Goal: Task Accomplishment & Management: Manage account settings

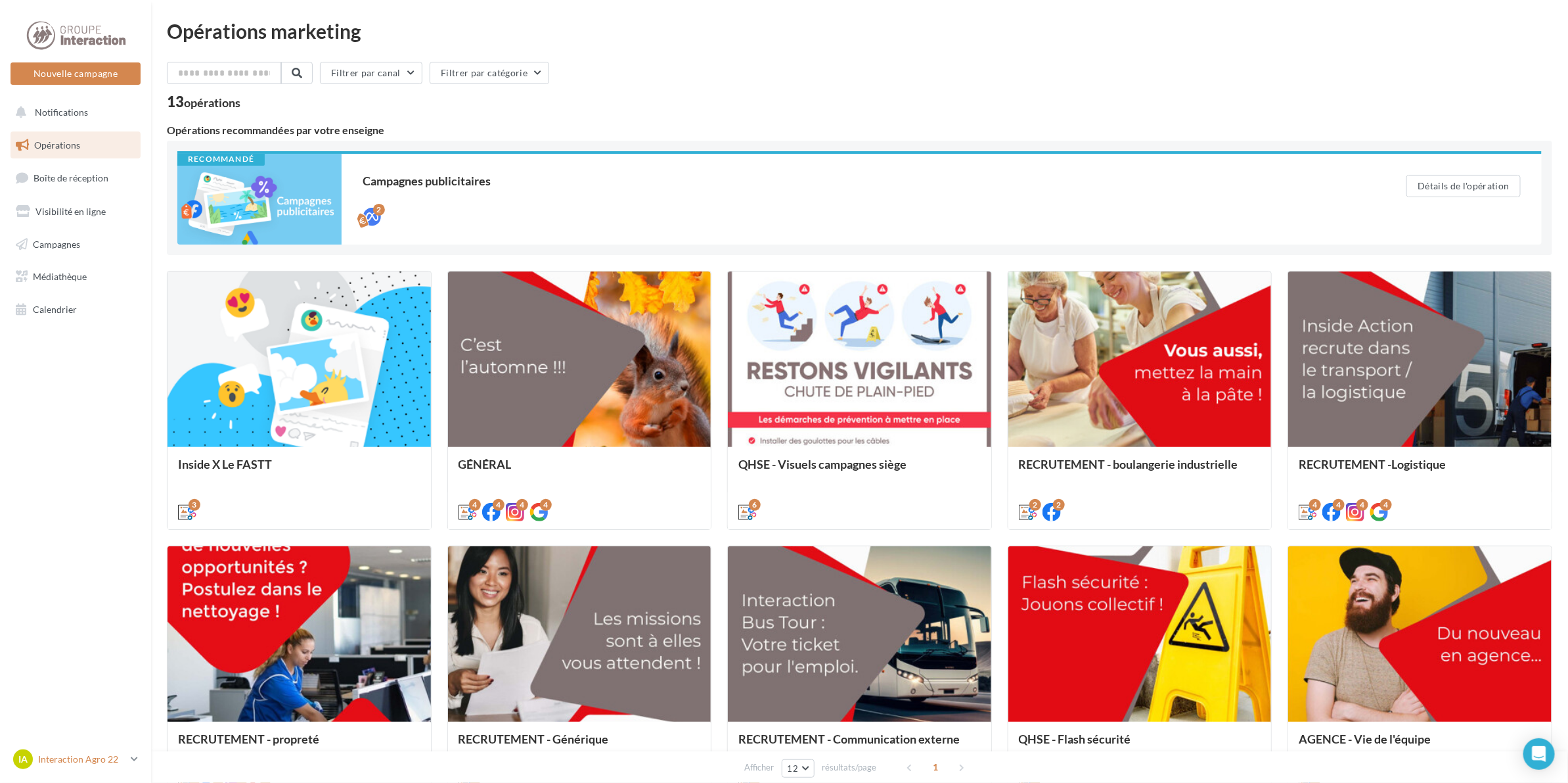
click at [79, 764] on p "Interaction Agro 22" at bounding box center [82, 759] width 87 height 13
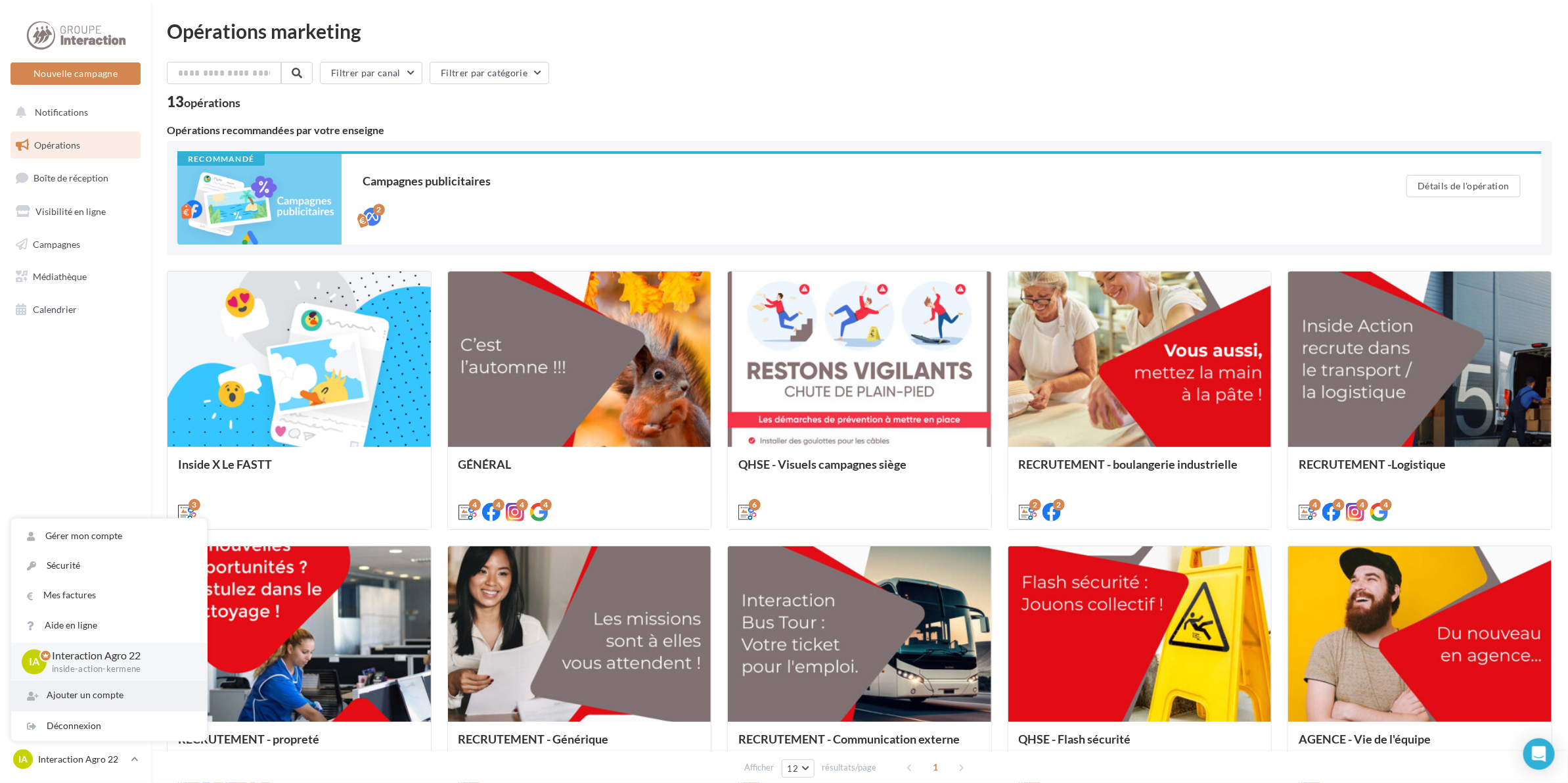
click at [77, 692] on div "Ajouter un compte" at bounding box center [108, 695] width 195 height 30
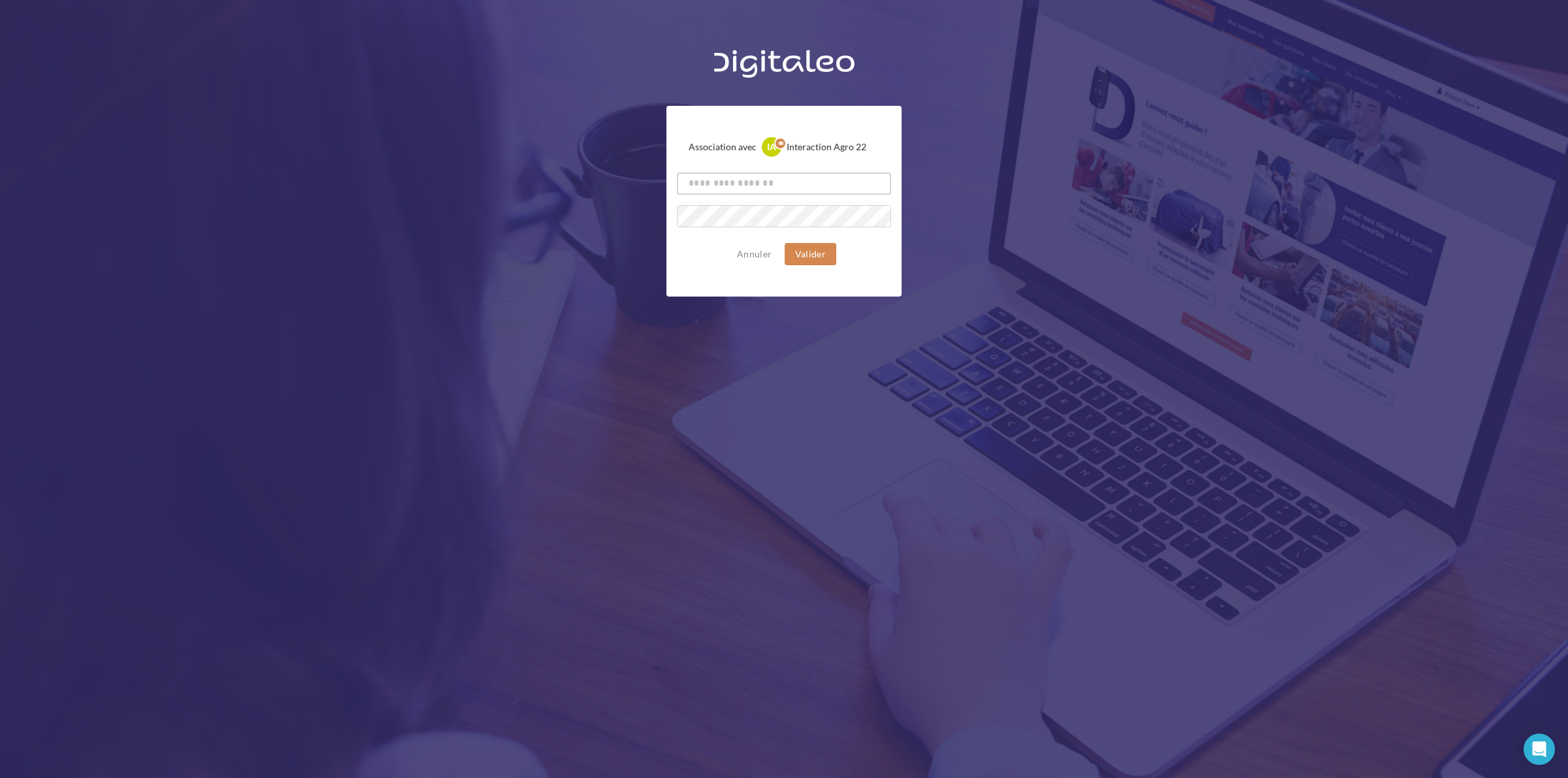
click at [759, 181] on input "text" at bounding box center [784, 183] width 215 height 22
type input "**"
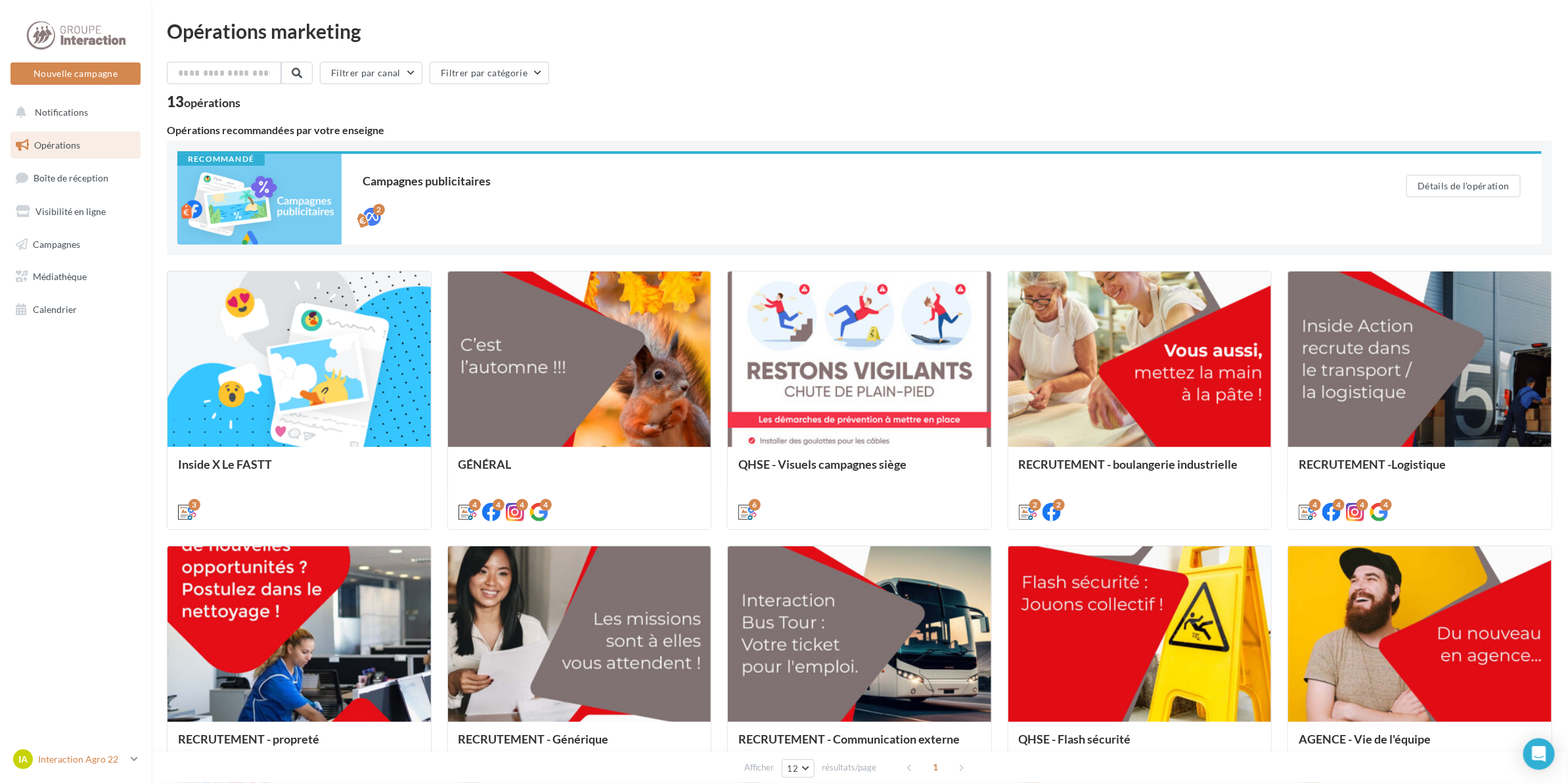
click at [132, 758] on icon at bounding box center [134, 759] width 7 height 11
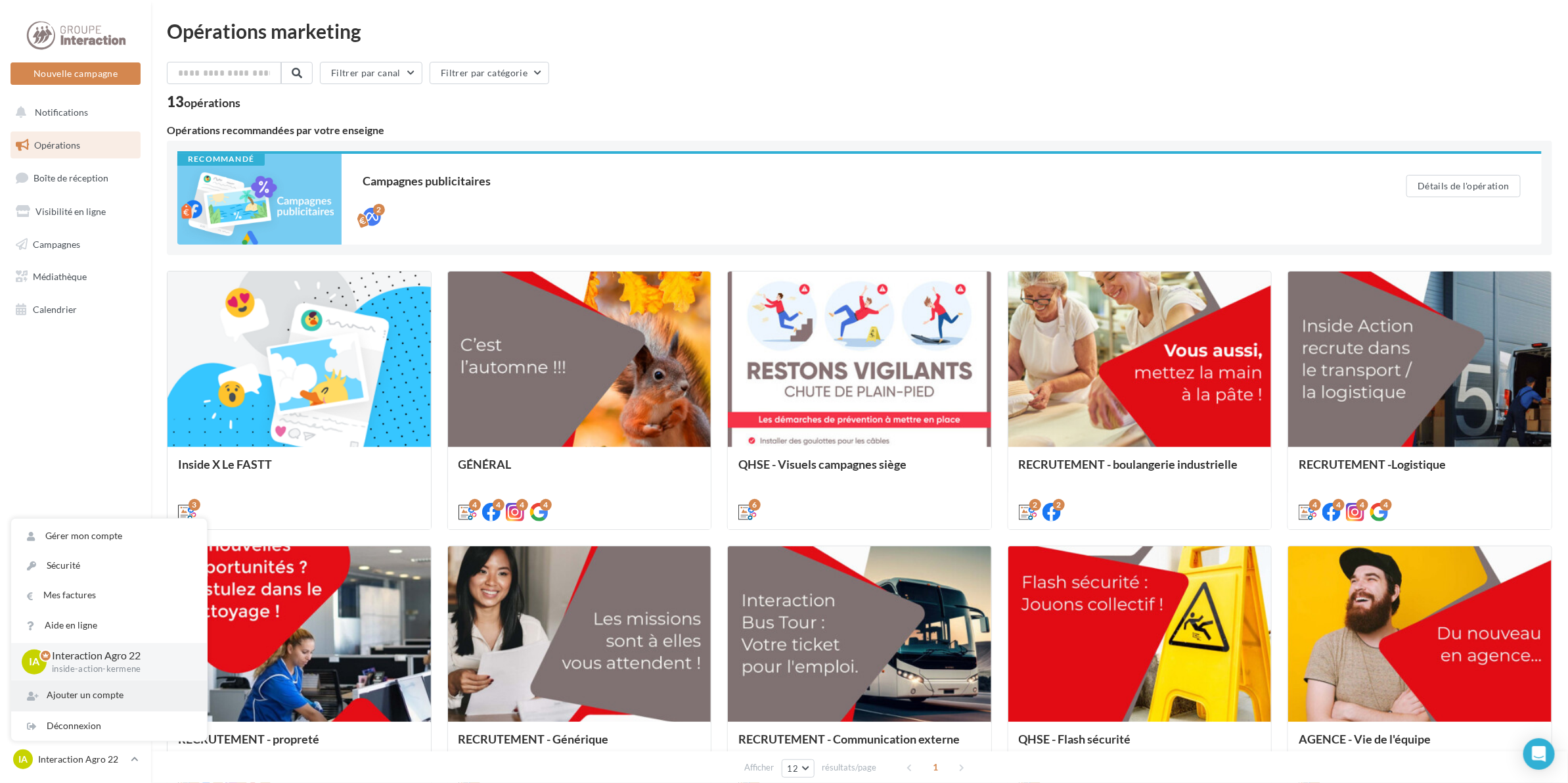
click at [85, 696] on div "Ajouter un compte" at bounding box center [108, 695] width 195 height 30
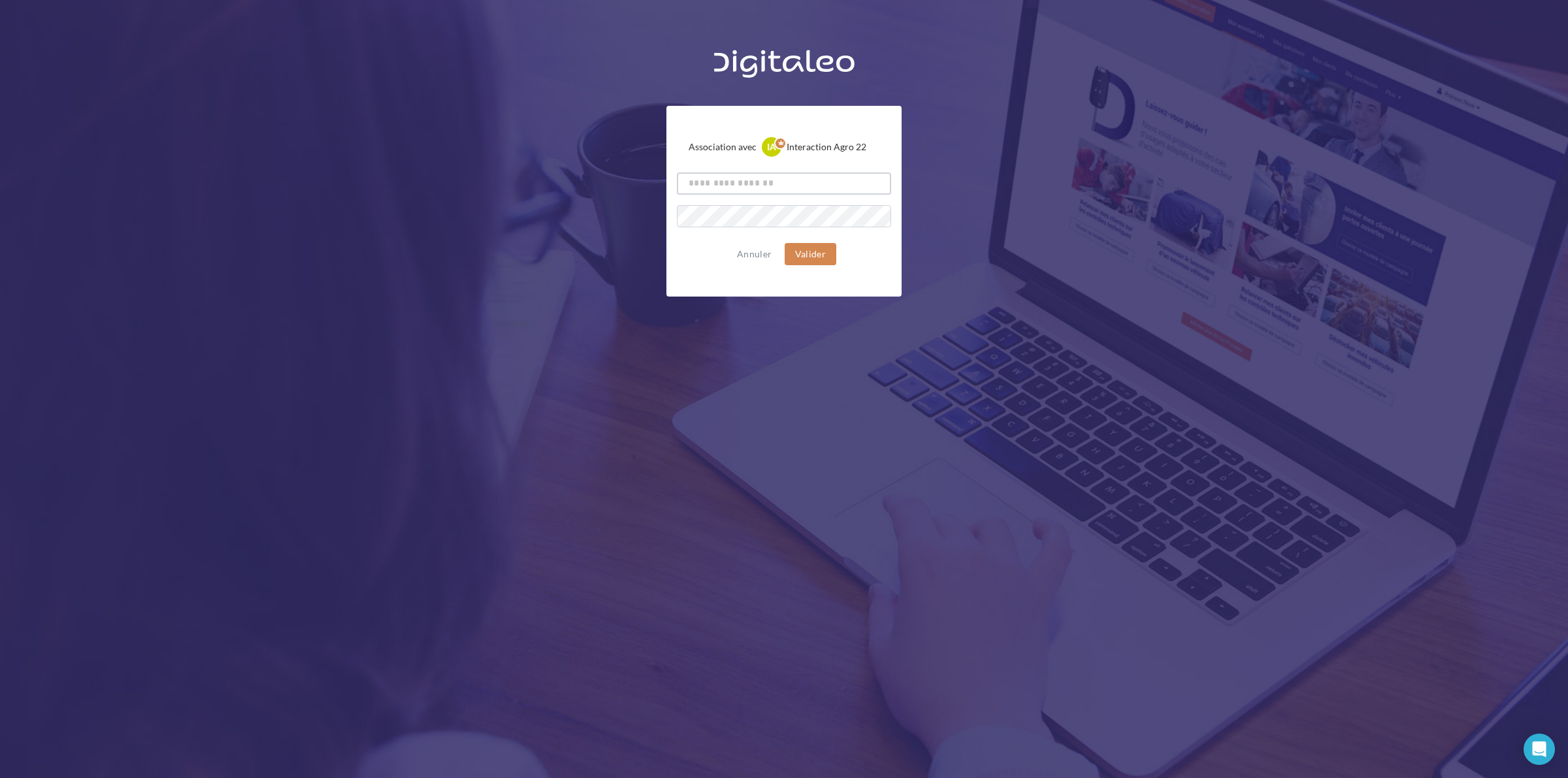
click at [746, 184] on input "text" at bounding box center [784, 183] width 215 height 22
drag, startPoint x: 1183, startPoint y: 111, endPoint x: 1186, endPoint y: 90, distance: 21.2
click at [1183, 108] on div "Association avec IA Interaction Agro 22 inside-action-kermene Annuler Valider" at bounding box center [784, 168] width 1568 height 255
click at [705, 188] on input "text" at bounding box center [784, 183] width 215 height 22
type input "**********"
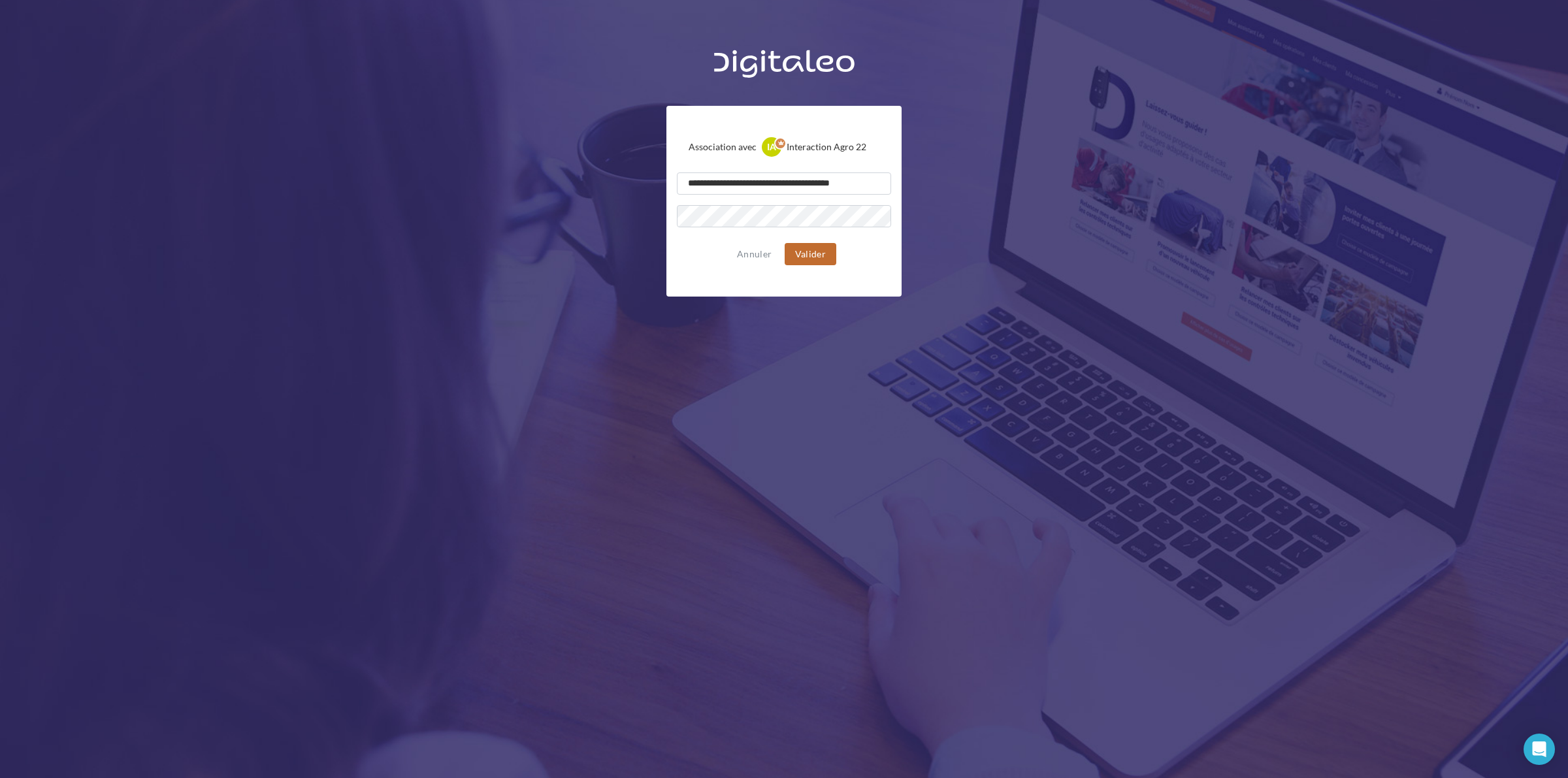
click at [805, 256] on button "Valider" at bounding box center [810, 254] width 52 height 22
click at [813, 255] on button "Valider" at bounding box center [810, 254] width 52 height 22
click at [813, 253] on button "Valider" at bounding box center [810, 254] width 52 height 22
click at [683, 502] on div "**********" at bounding box center [784, 430] width 1568 height 778
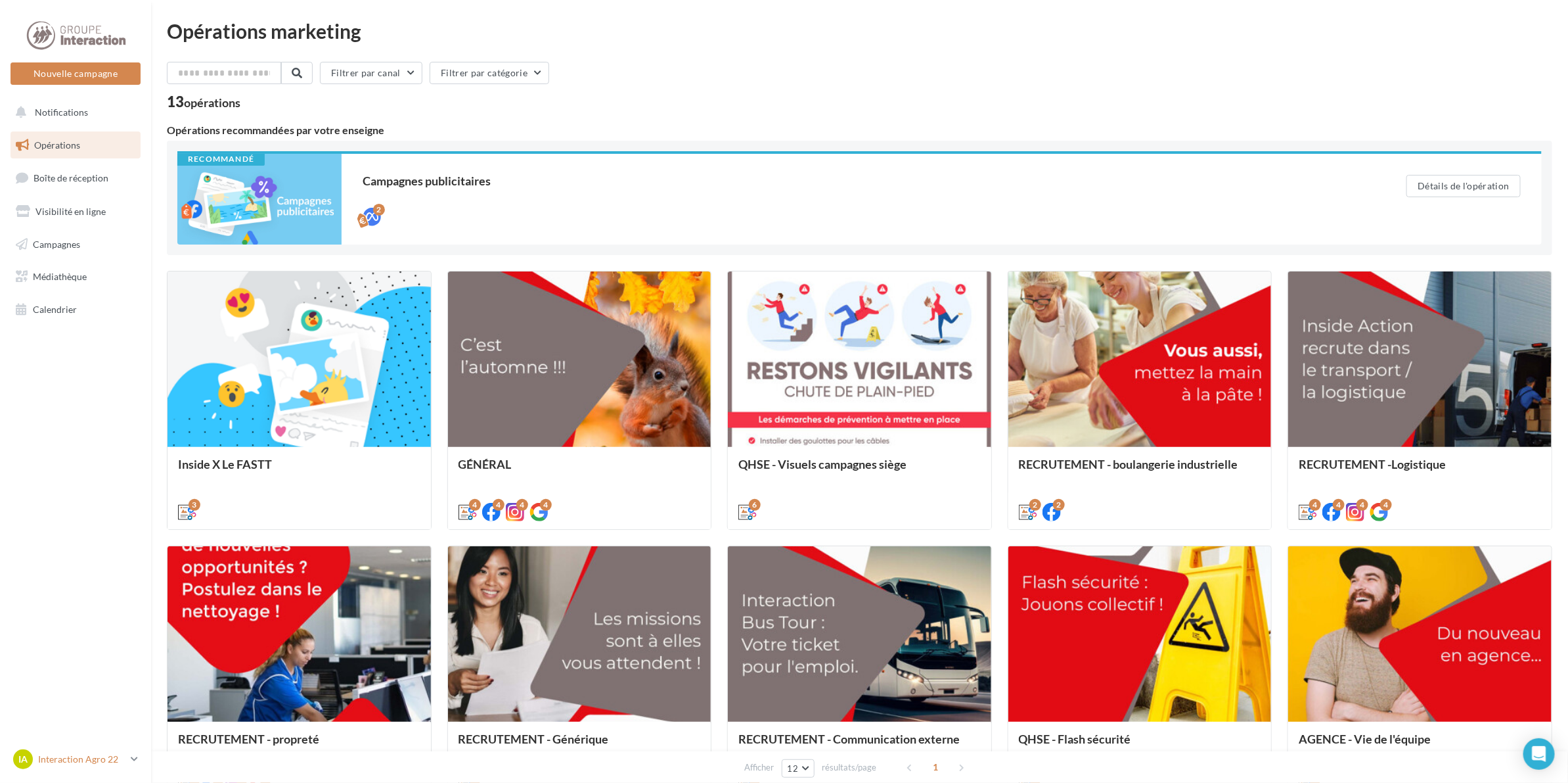
click at [94, 758] on p "Interaction Agro 22" at bounding box center [82, 759] width 87 height 13
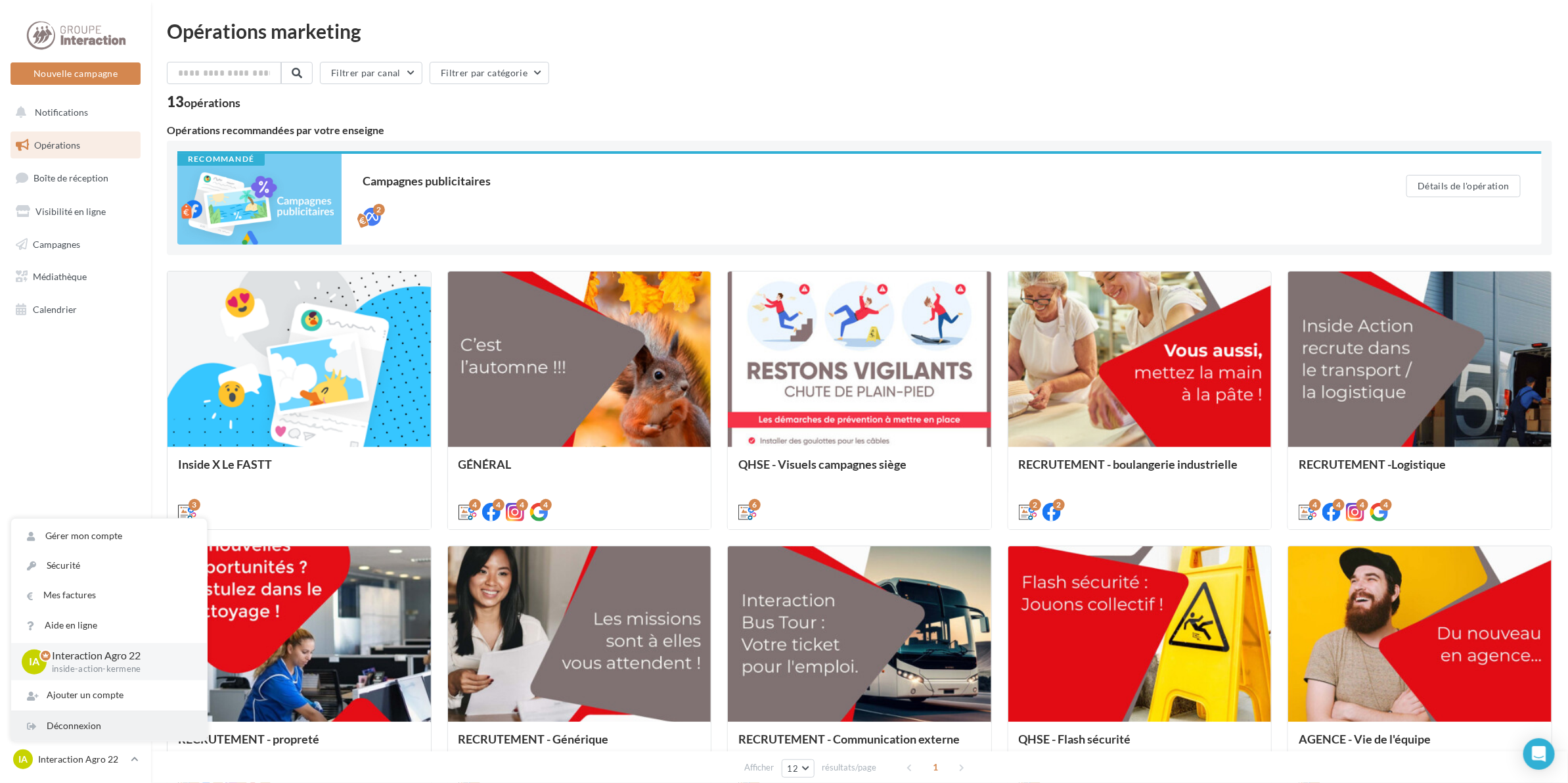
click at [96, 722] on div "Déconnexion" at bounding box center [108, 726] width 195 height 30
